Goal: Transaction & Acquisition: Obtain resource

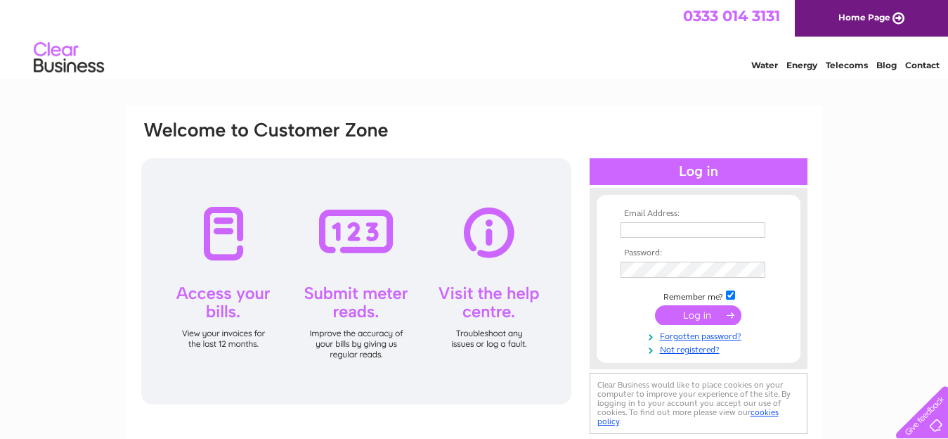
click at [658, 230] on input "text" at bounding box center [693, 229] width 145 height 15
type input "david.cormack@yahoo.com"
click at [704, 317] on input "submit" at bounding box center [698, 315] width 86 height 20
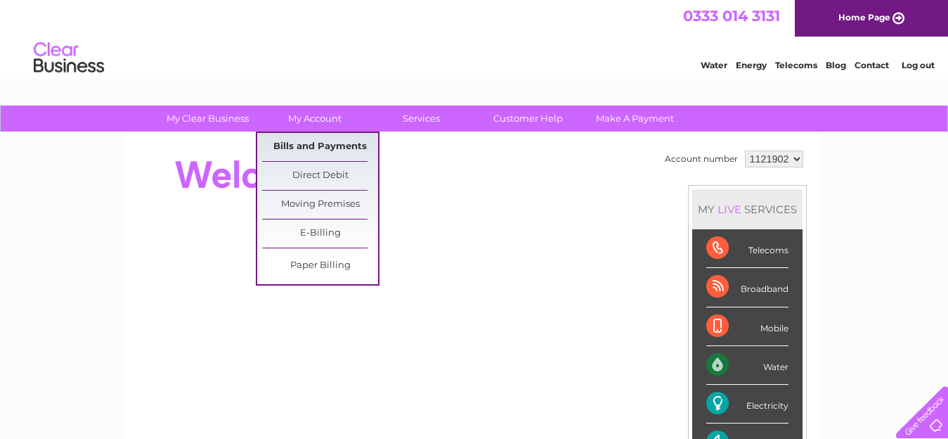
click at [307, 147] on link "Bills and Payments" at bounding box center [320, 147] width 116 height 28
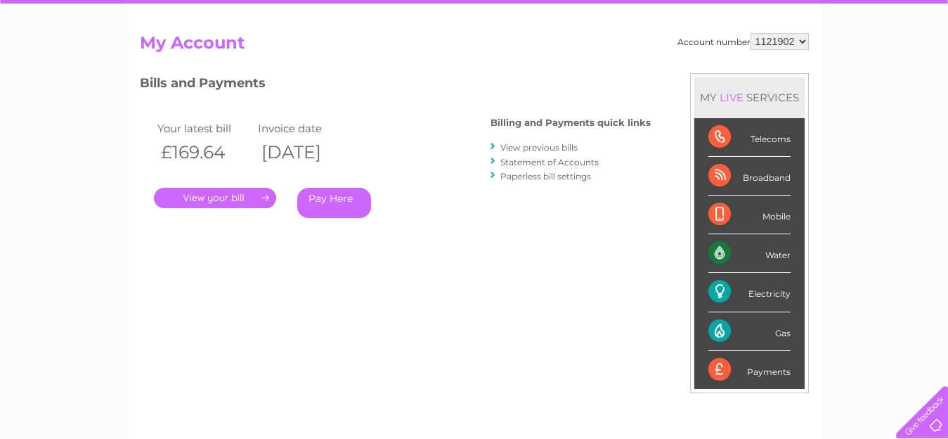
scroll to position [143, 0]
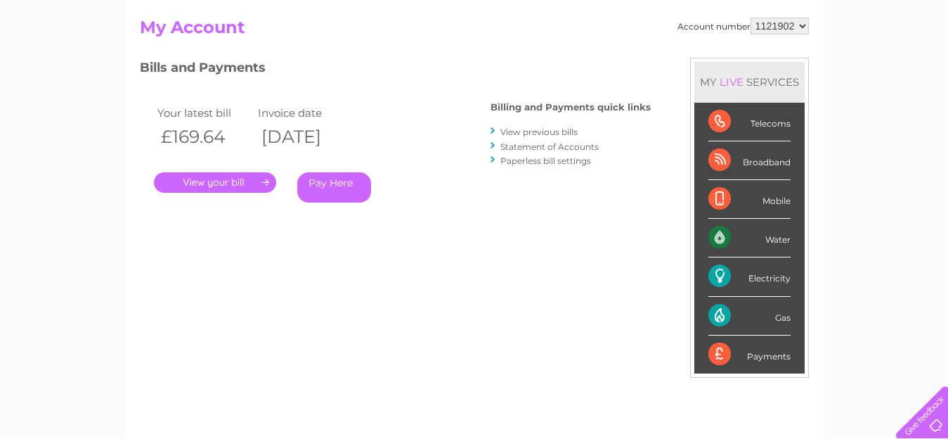
click at [543, 149] on link "Statement of Accounts" at bounding box center [550, 146] width 98 height 11
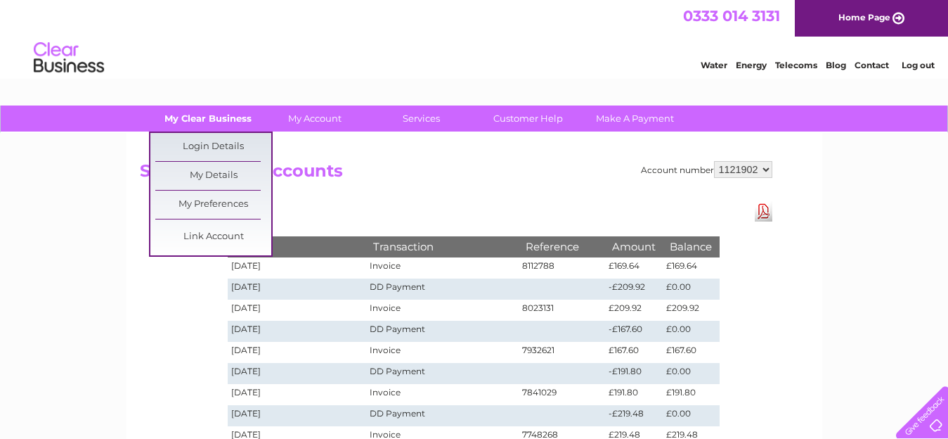
click at [217, 119] on link "My Clear Business" at bounding box center [208, 118] width 116 height 26
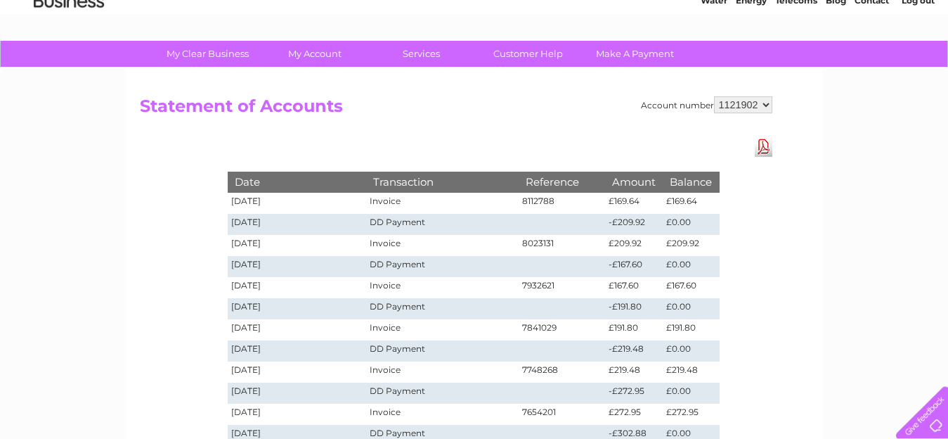
scroll to position [72, 0]
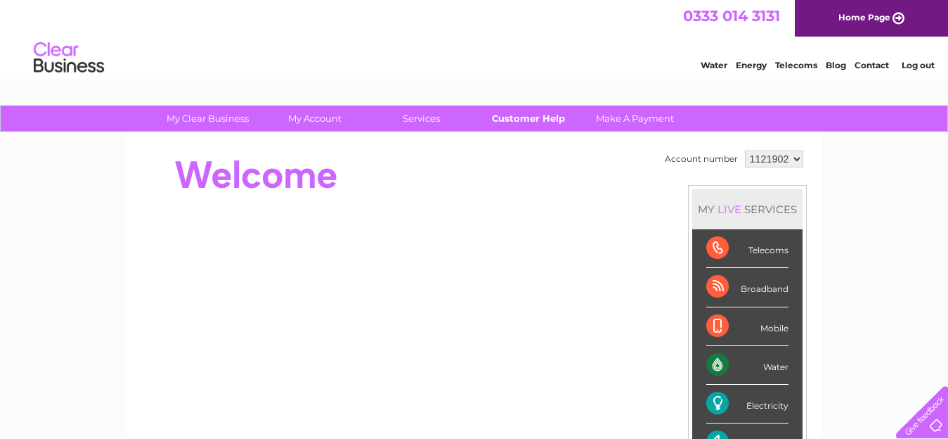
click at [516, 117] on link "Customer Help" at bounding box center [528, 118] width 116 height 26
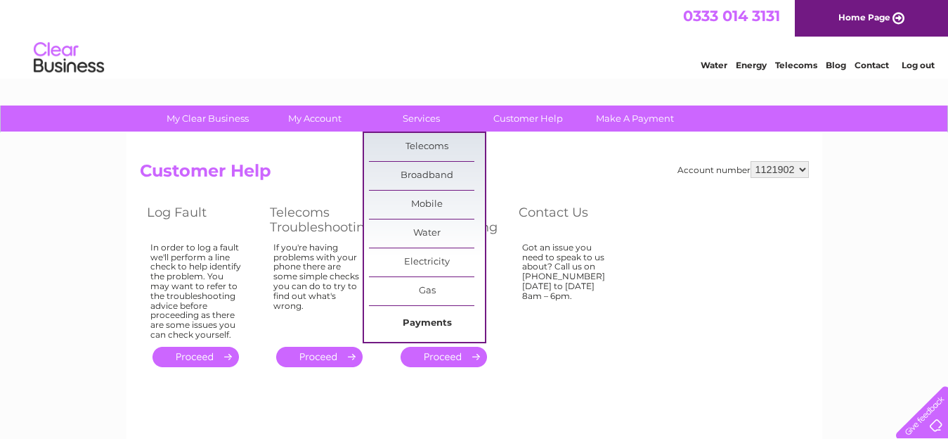
click at [418, 319] on link "Payments" at bounding box center [427, 323] width 116 height 28
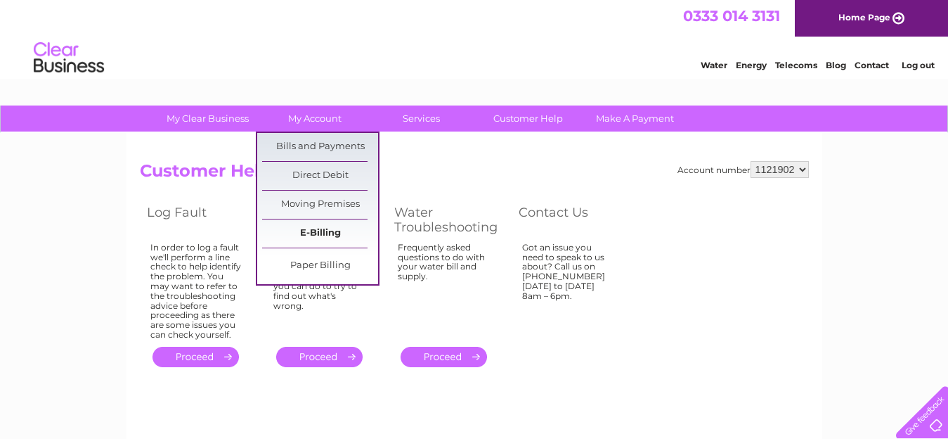
click at [316, 229] on link "E-Billing" at bounding box center [320, 233] width 116 height 28
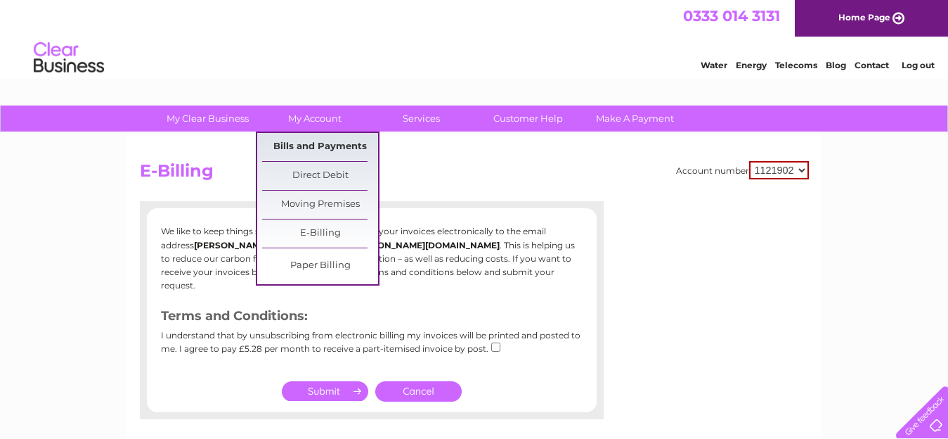
click at [310, 146] on link "Bills and Payments" at bounding box center [320, 147] width 116 height 28
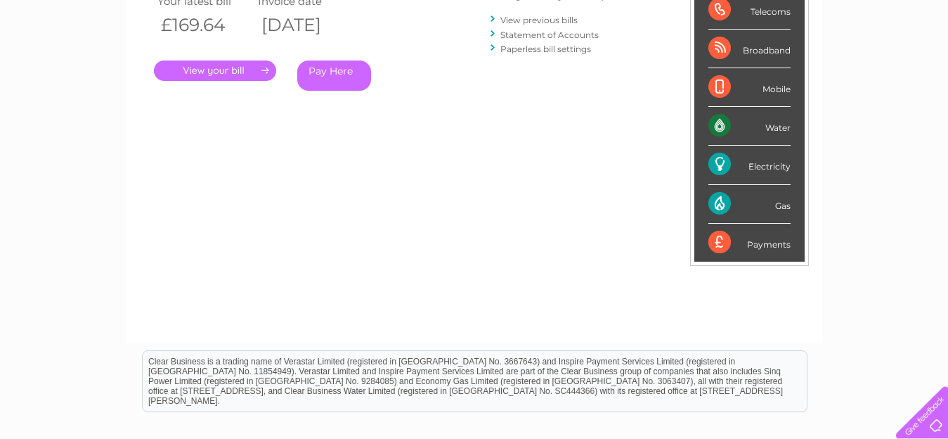
scroll to position [52, 0]
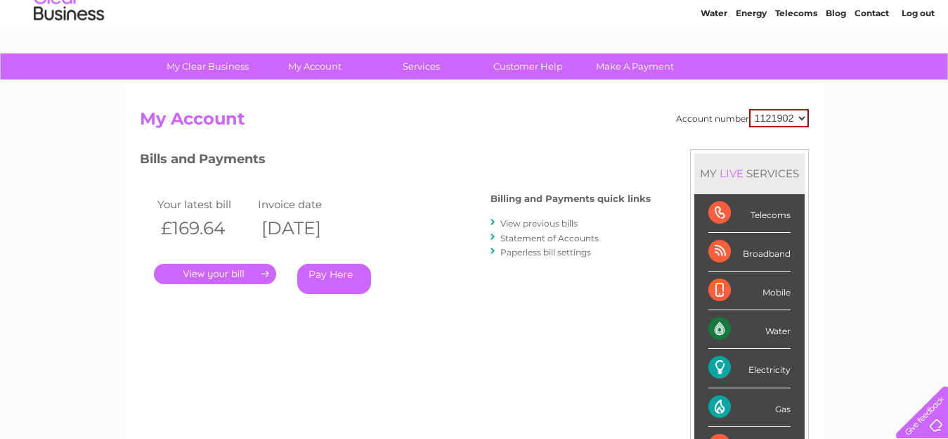
click at [215, 273] on link "." at bounding box center [215, 274] width 122 height 20
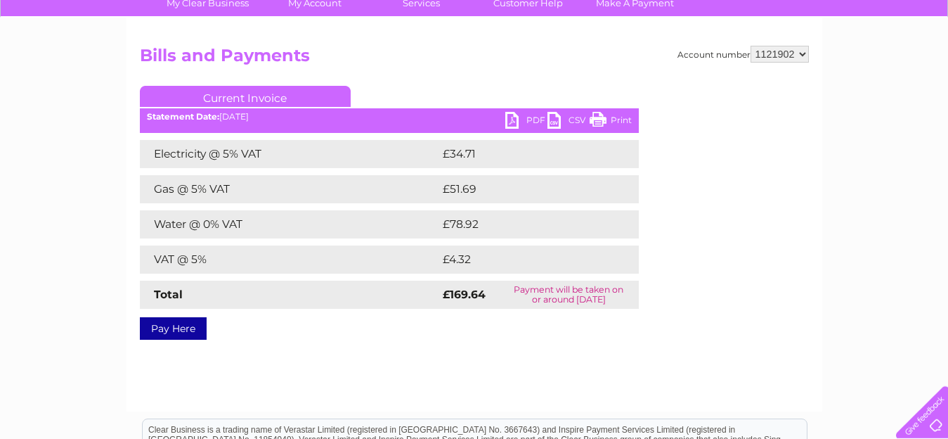
scroll to position [72, 0]
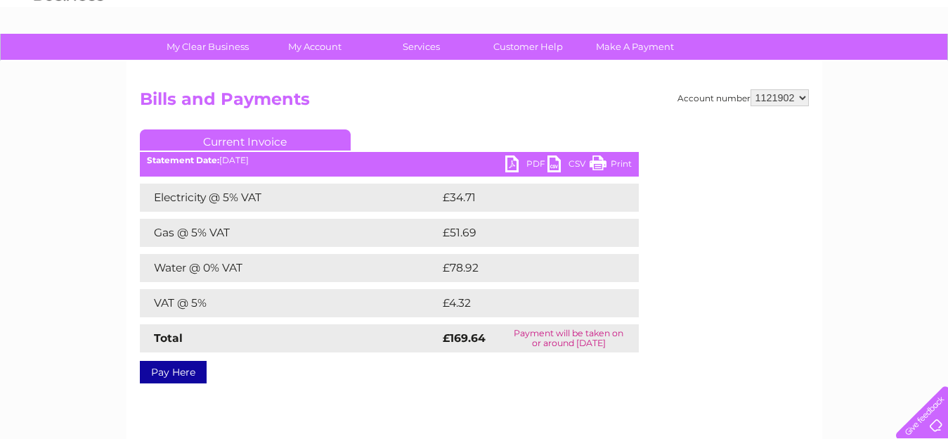
click at [529, 166] on link "PDF" at bounding box center [526, 165] width 42 height 20
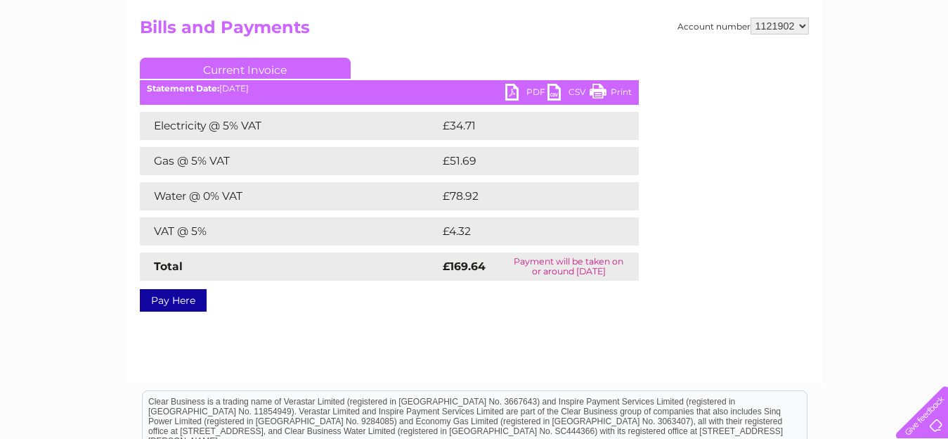
scroll to position [0, 0]
